Goal: Book appointment/travel/reservation

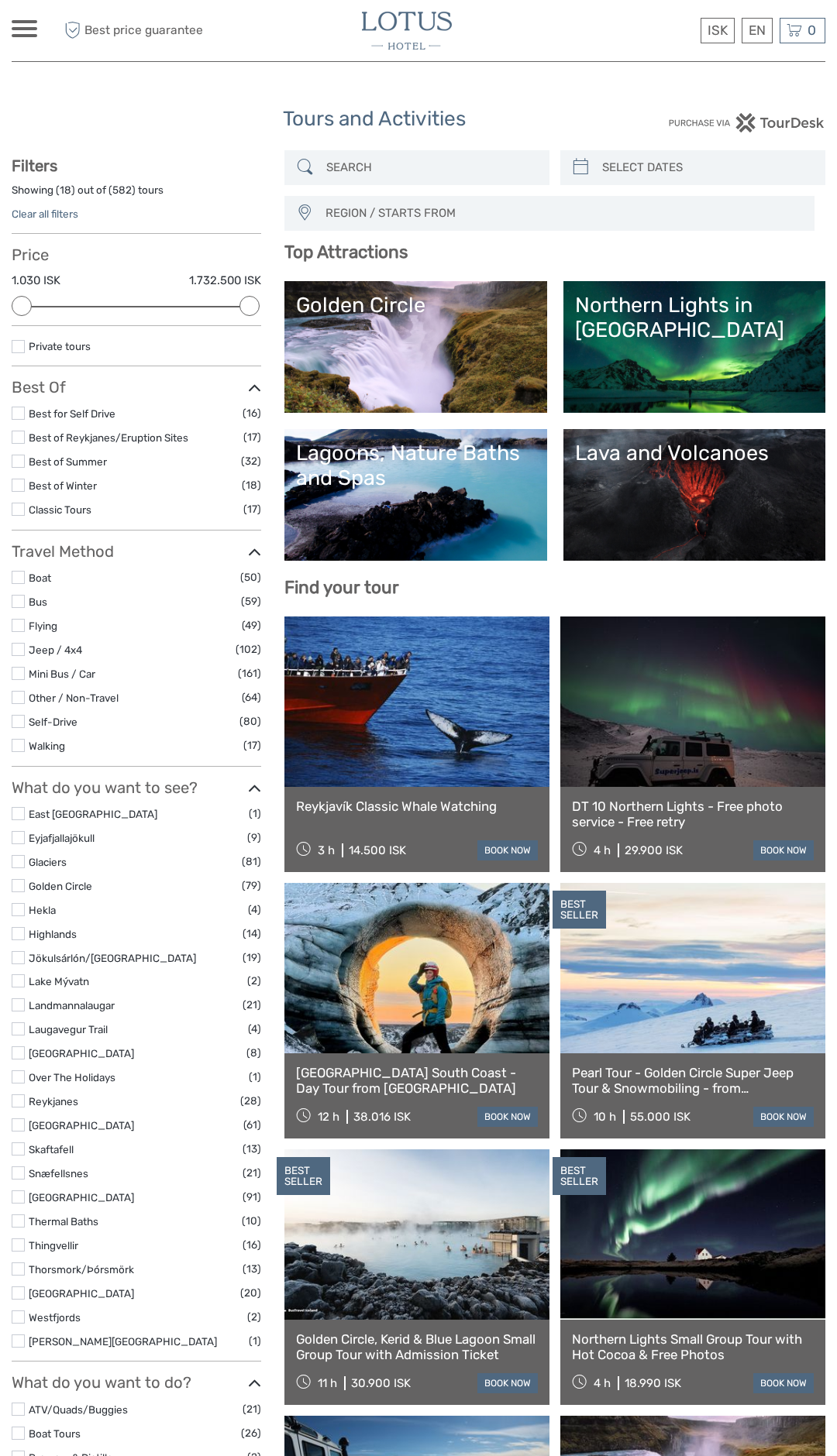
select select
click at [16, 407] on label at bounding box center [19, 413] width 14 height 14
click at [0, 0] on input "checkbox" at bounding box center [0, 0] width 0 height 0
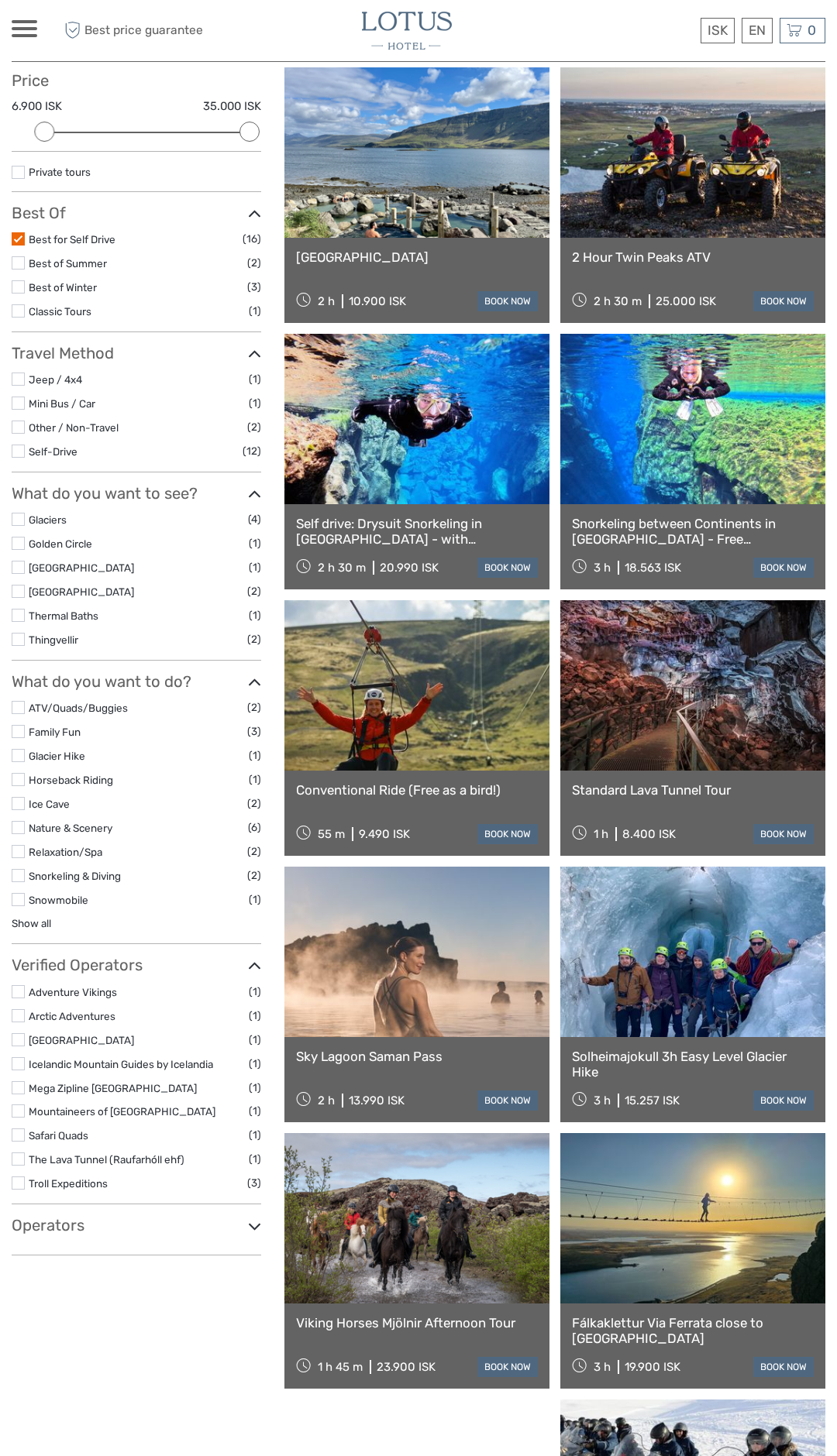
scroll to position [172, 0]
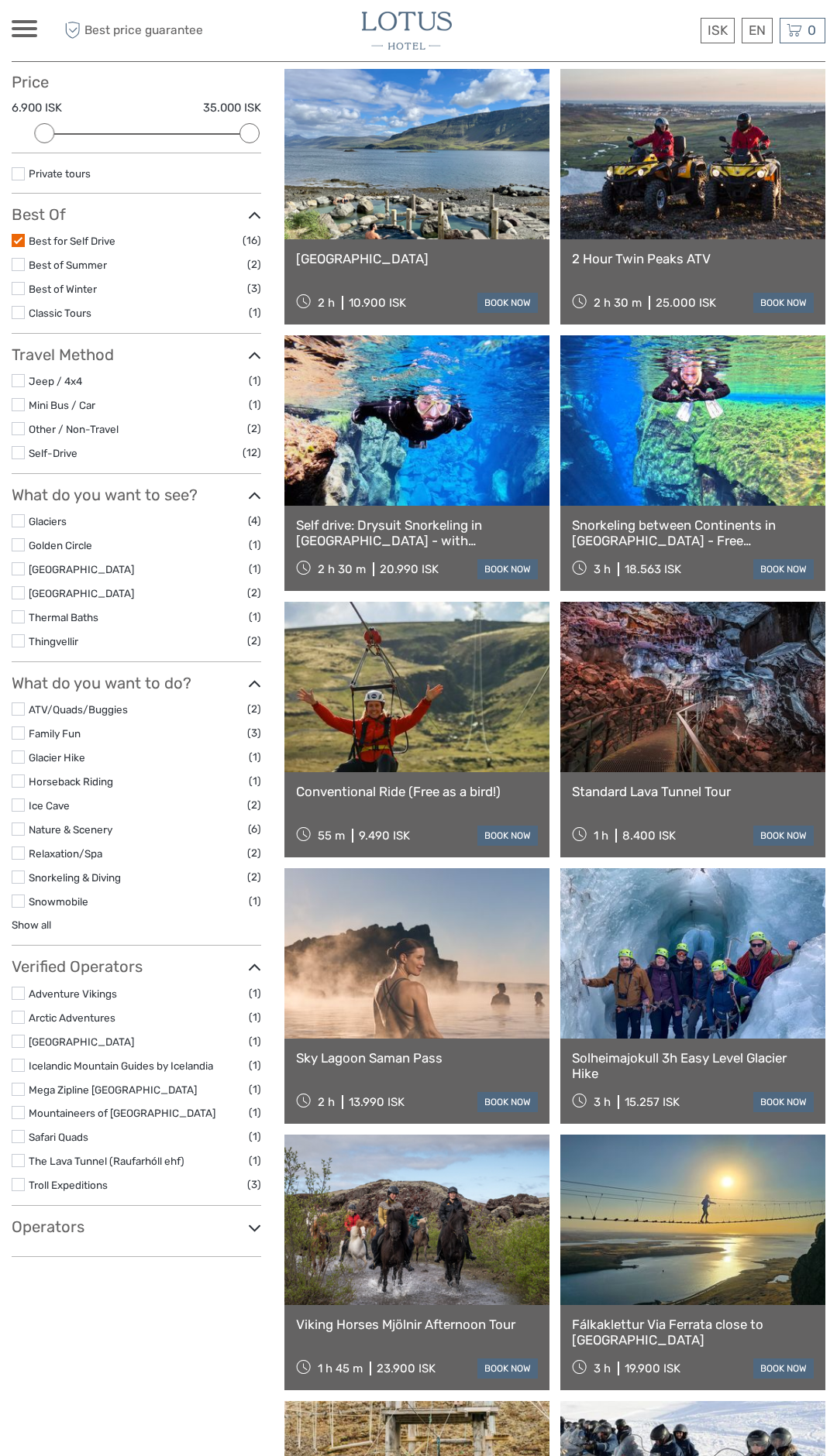
click at [19, 240] on label at bounding box center [19, 241] width 14 height 14
click at [0, 0] on input "checkbox" at bounding box center [0, 0] width 0 height 0
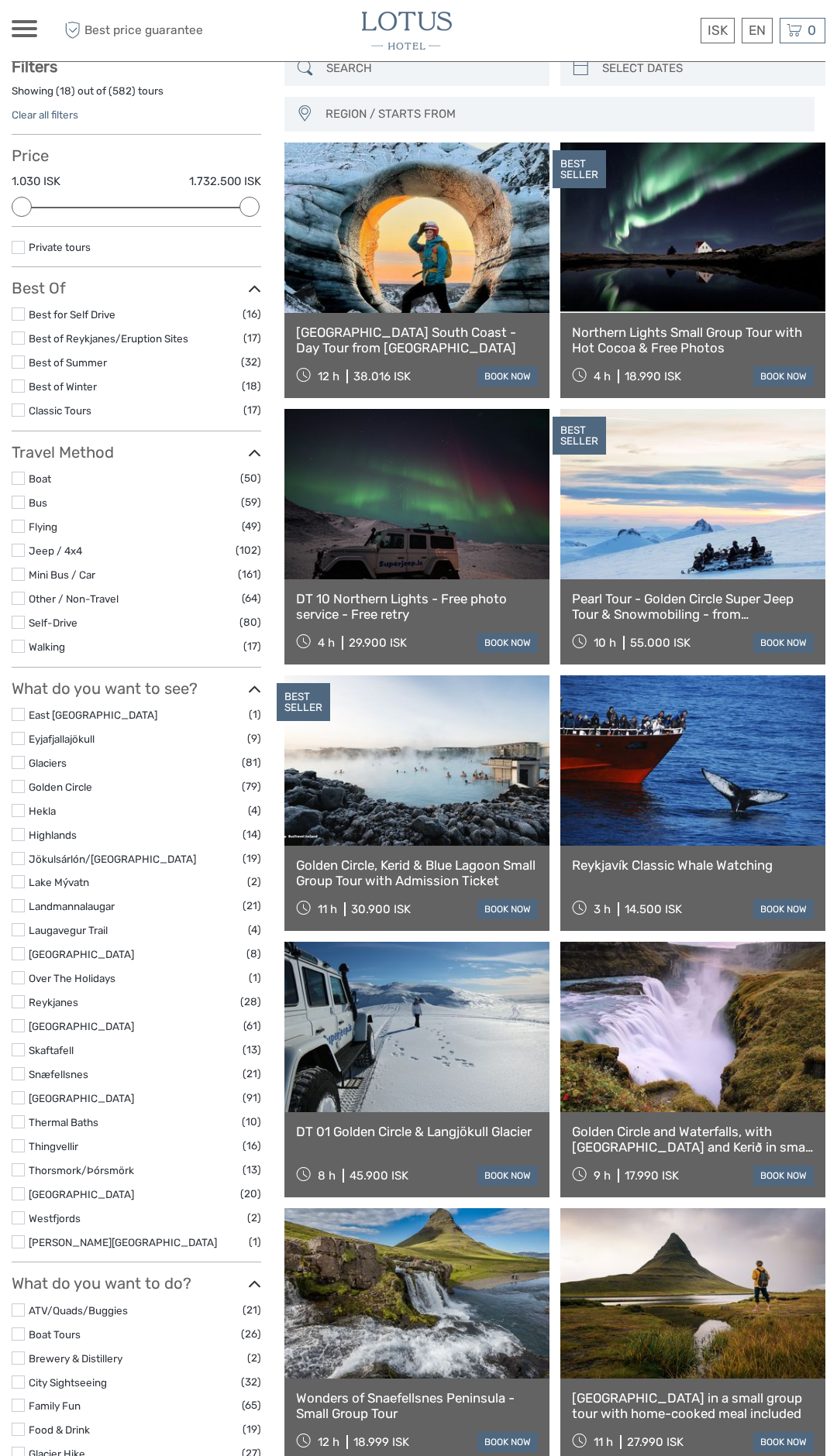
scroll to position [88, 0]
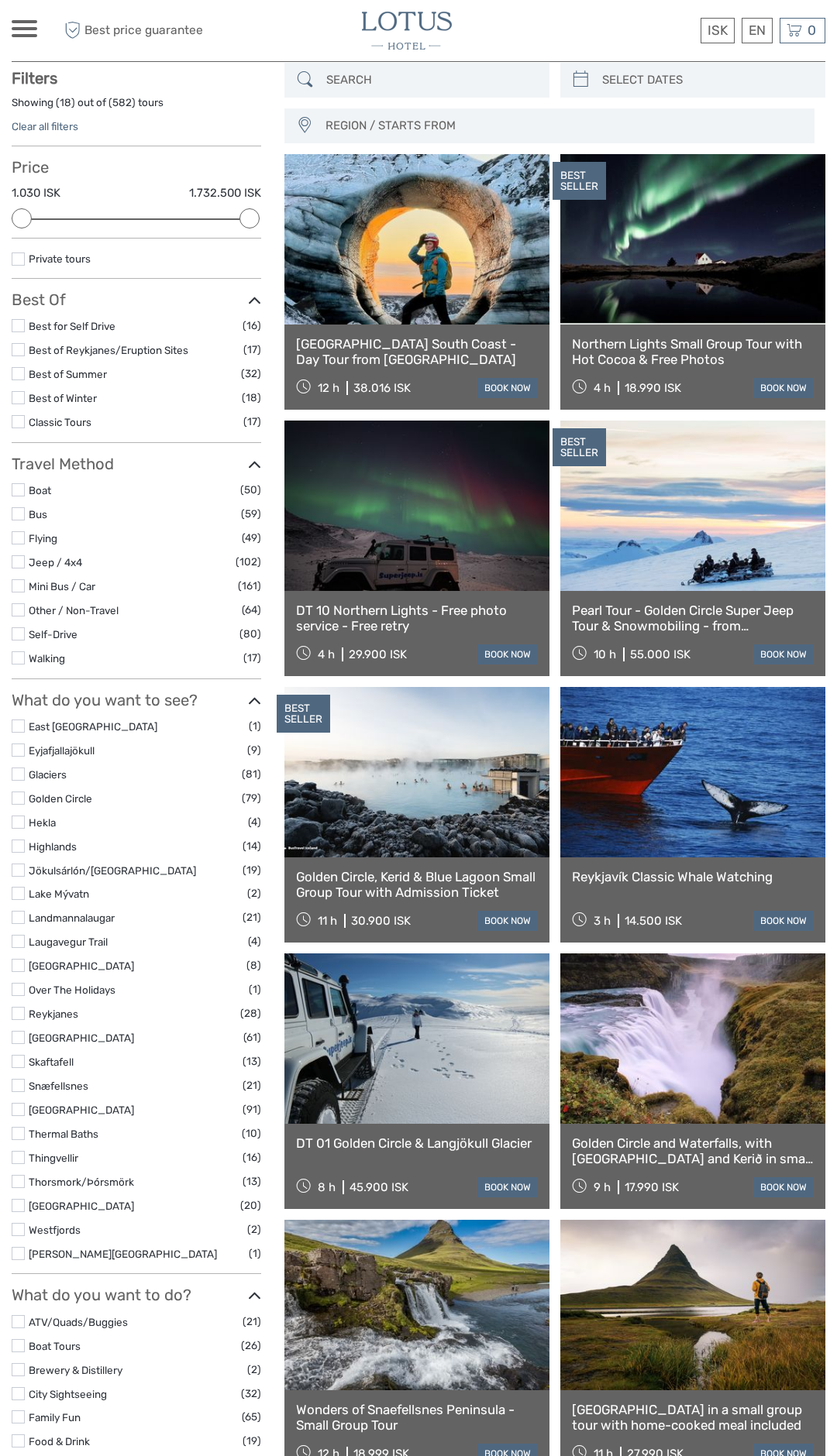
click at [18, 485] on label at bounding box center [19, 490] width 14 height 14
click at [0, 0] on input "checkbox" at bounding box center [0, 0] width 0 height 0
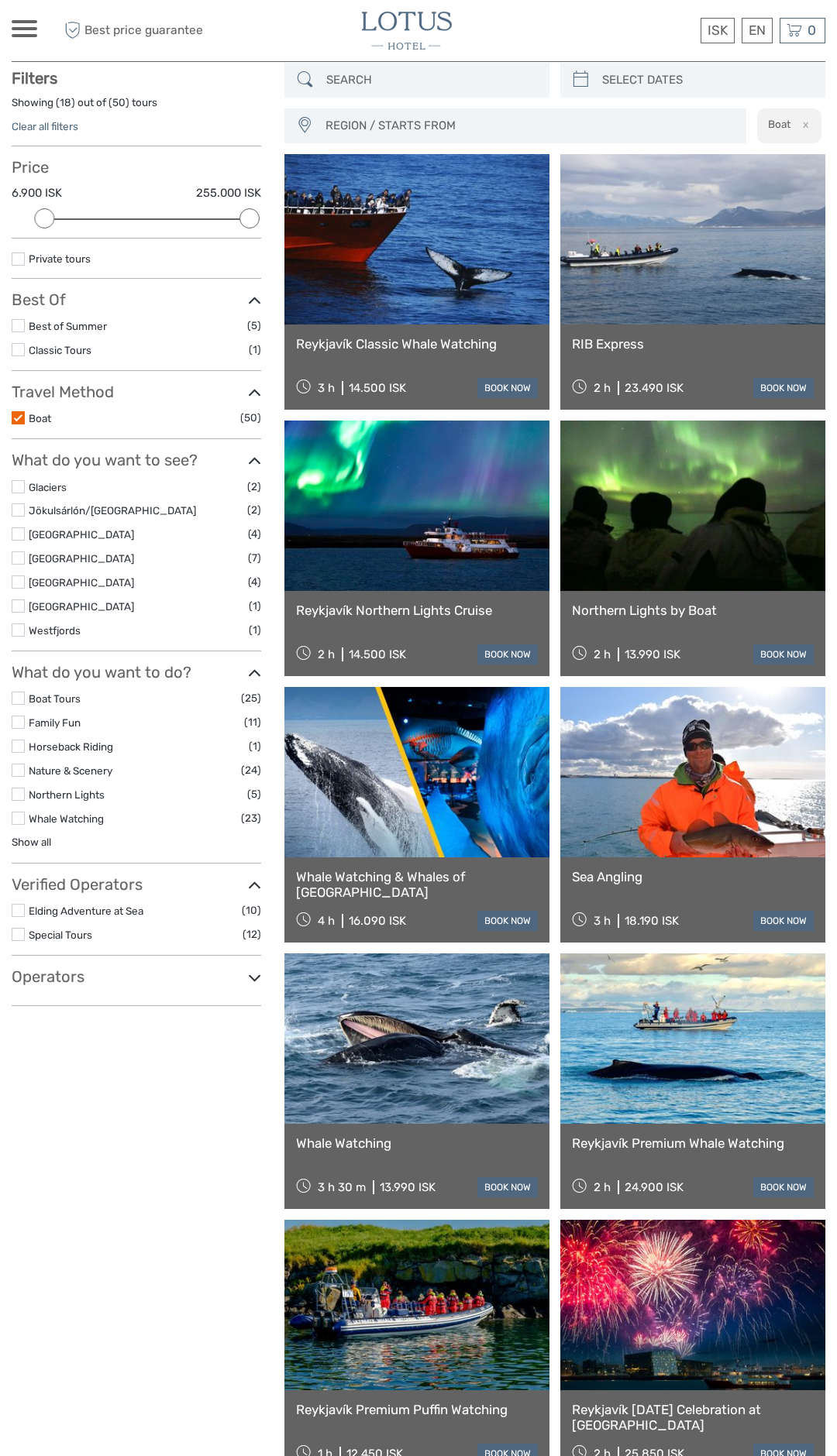
click at [14, 399] on h3 "Travel Method" at bounding box center [136, 392] width 249 height 19
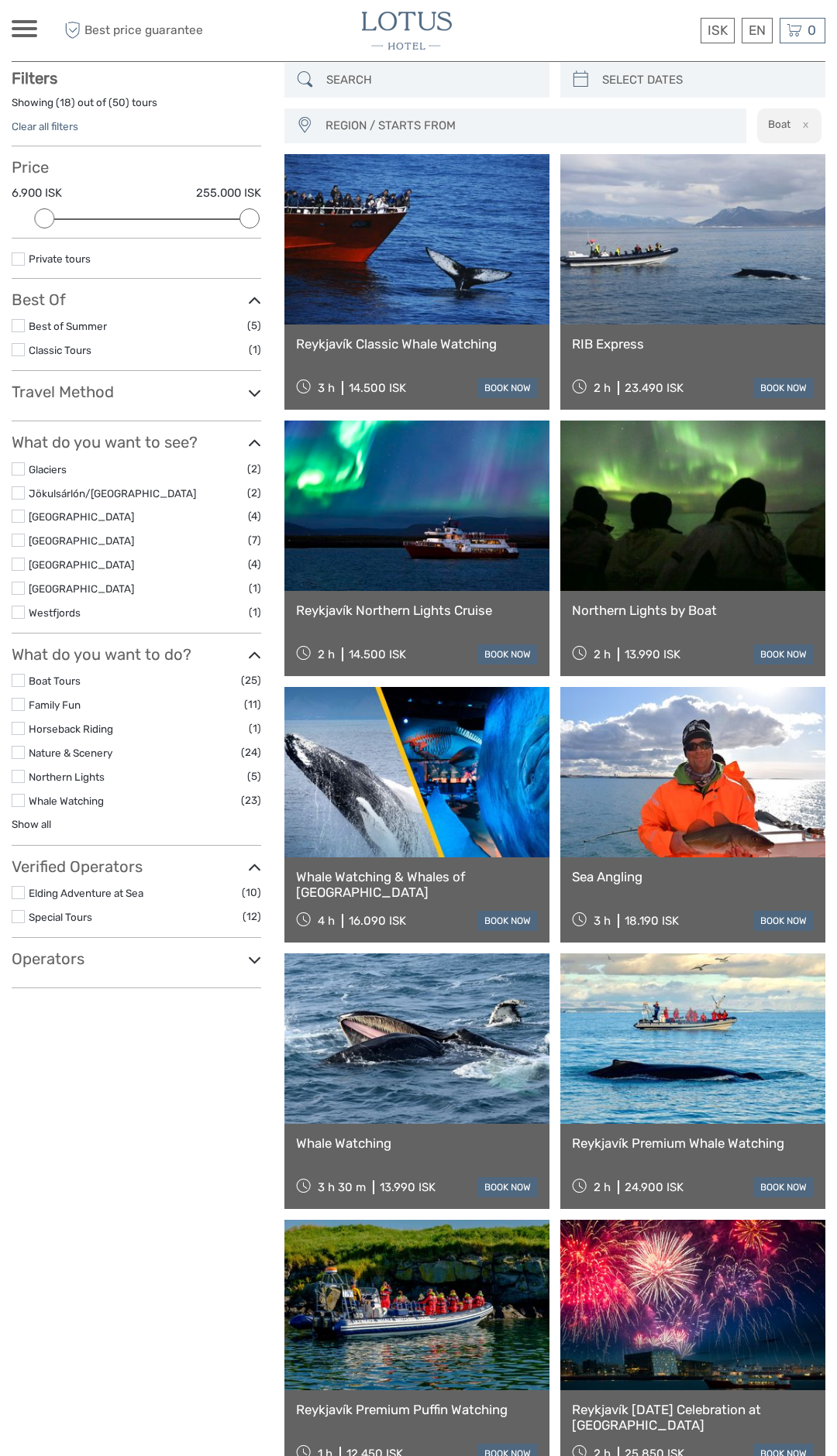
click at [14, 468] on label at bounding box center [19, 469] width 14 height 14
click at [0, 0] on input "checkbox" at bounding box center [0, 0] width 0 height 0
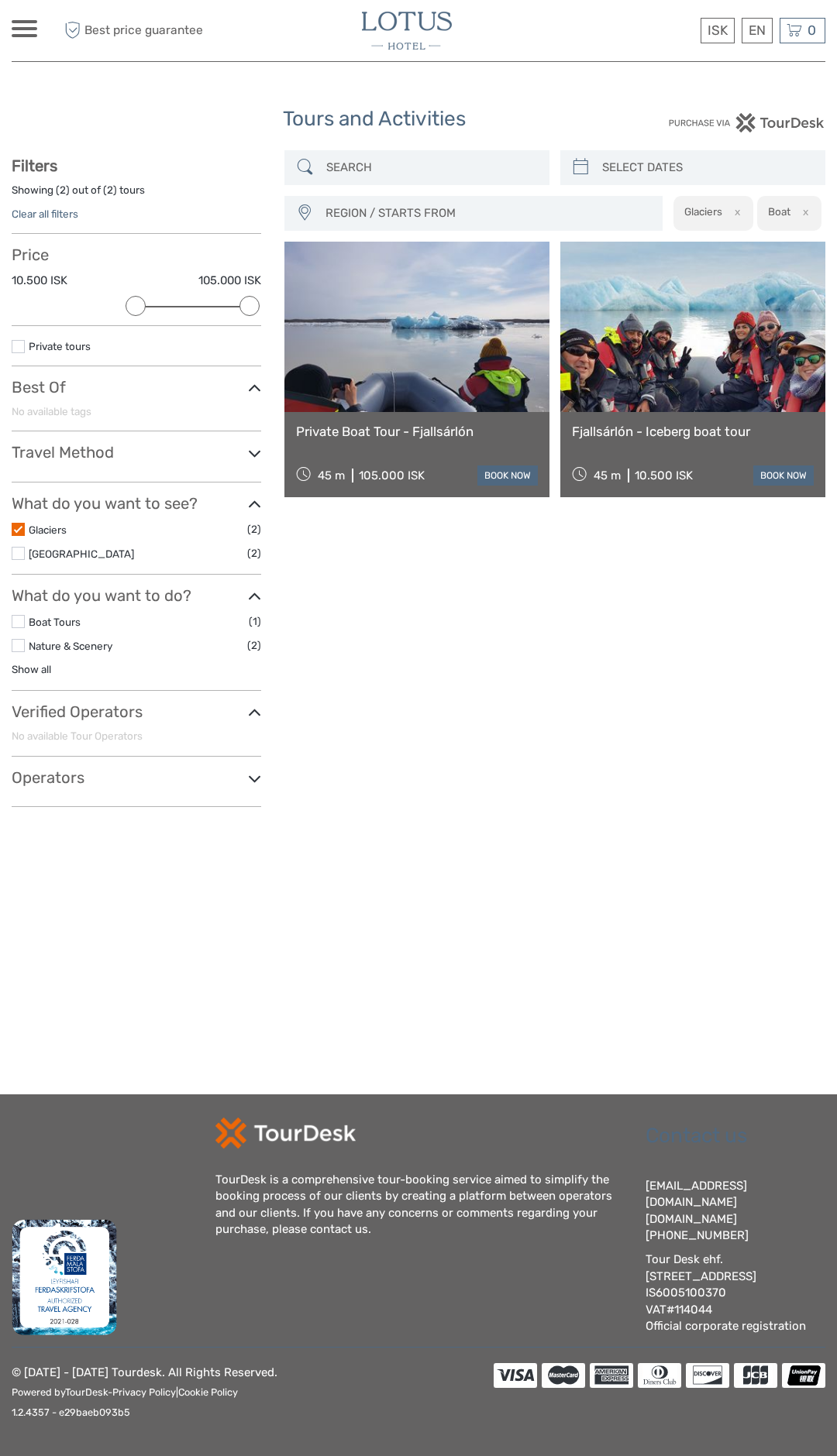
click at [14, 508] on h3 "What do you want to see?" at bounding box center [136, 504] width 249 height 19
click at [47, 185] on div "Showing ( 2 ) out of ( 2 ) tours" at bounding box center [136, 194] width 249 height 24
click at [42, 183] on div "Showing ( 2 ) out of ( 2 ) tours" at bounding box center [136, 194] width 249 height 24
click at [33, 213] on link "Clear all filters" at bounding box center [45, 214] width 67 height 13
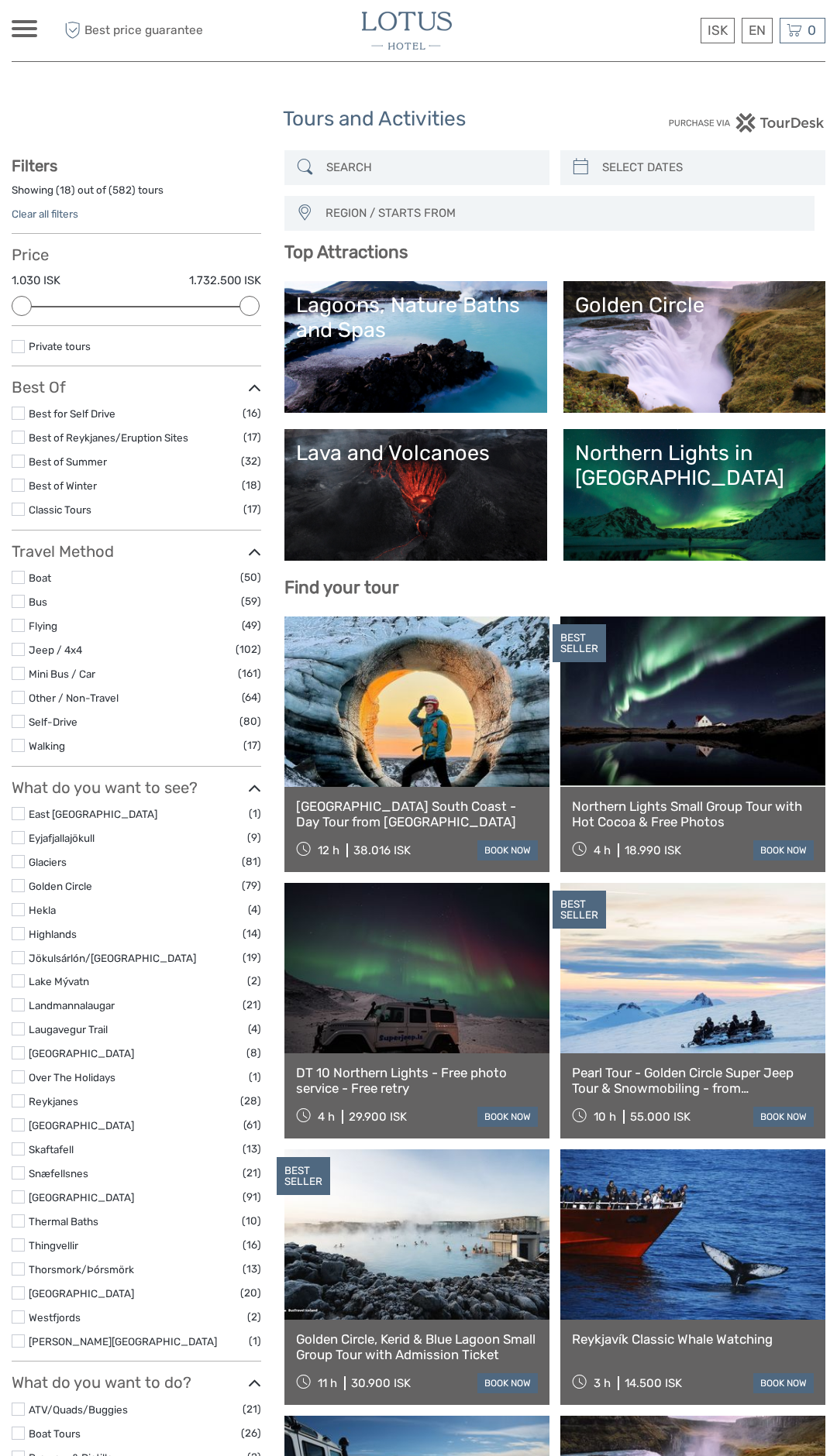
select select
click at [17, 643] on label at bounding box center [19, 650] width 14 height 14
click at [0, 0] on input "checkbox" at bounding box center [0, 0] width 0 height 0
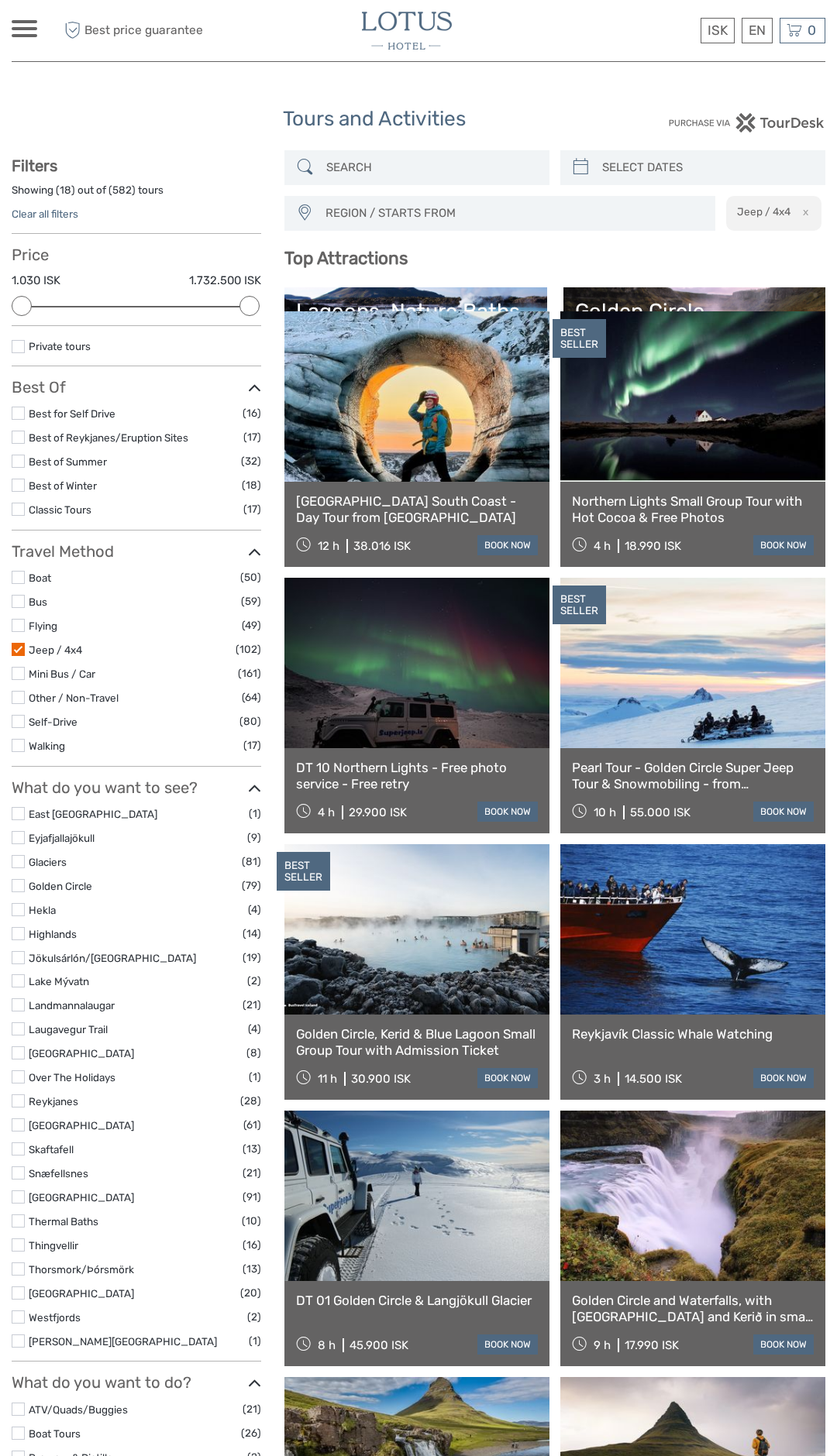
scroll to position [88, 0]
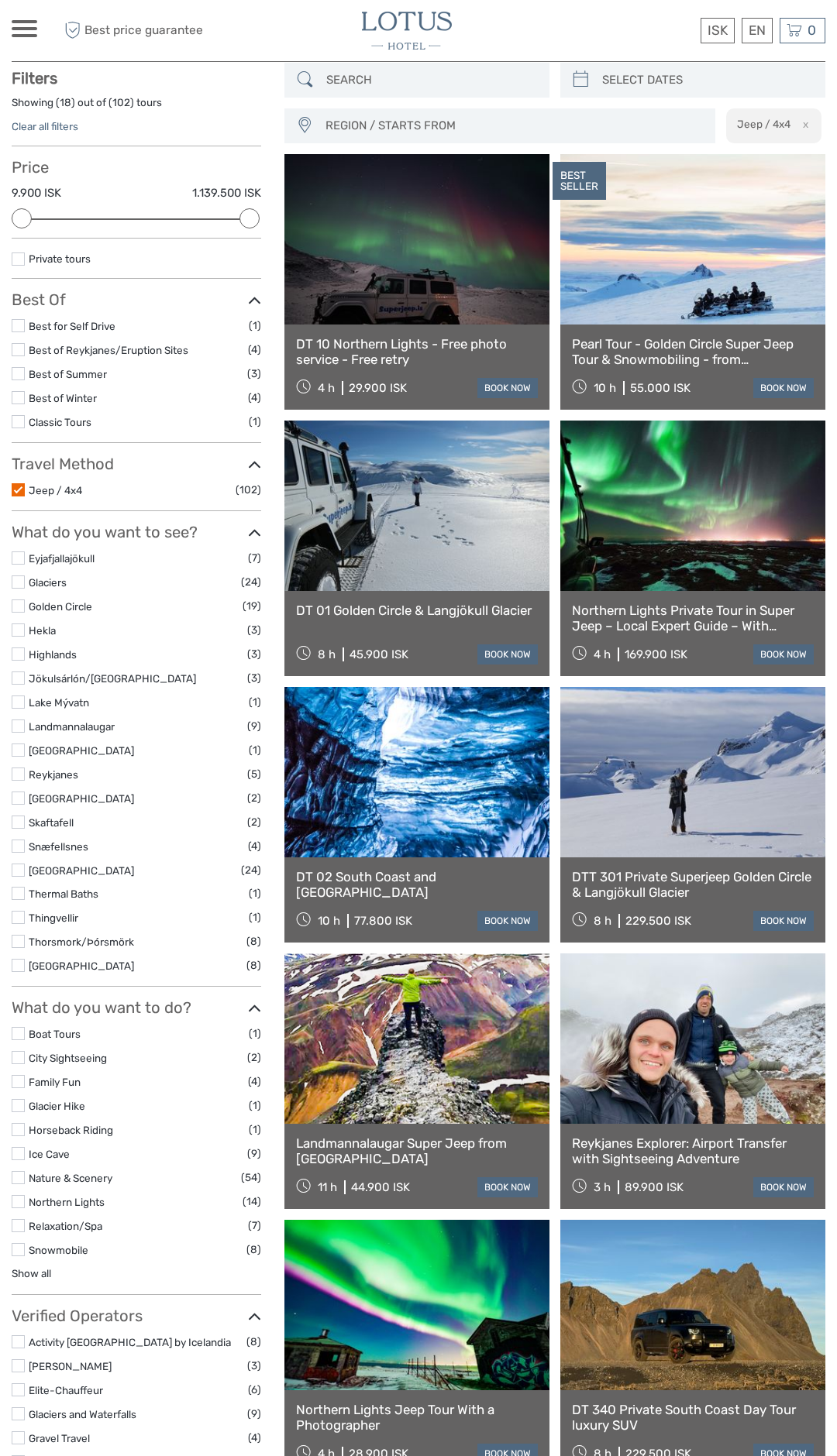
click at [19, 488] on label at bounding box center [19, 490] width 14 height 14
click at [0, 0] on input "checkbox" at bounding box center [0, 0] width 0 height 0
